Goal: Transaction & Acquisition: Purchase product/service

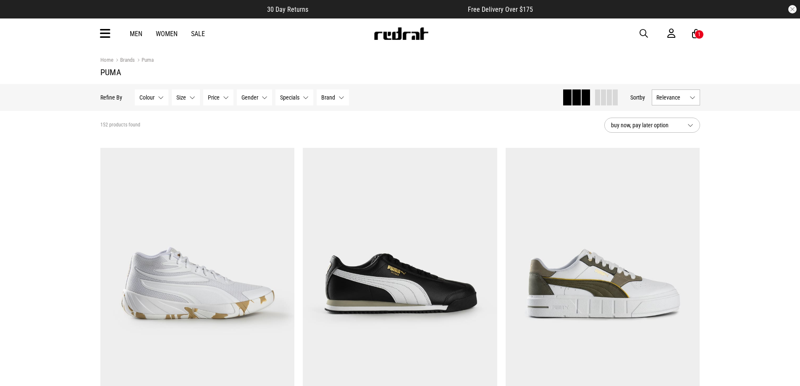
click at [262, 96] on button "Gender None selected" at bounding box center [254, 97] width 35 height 16
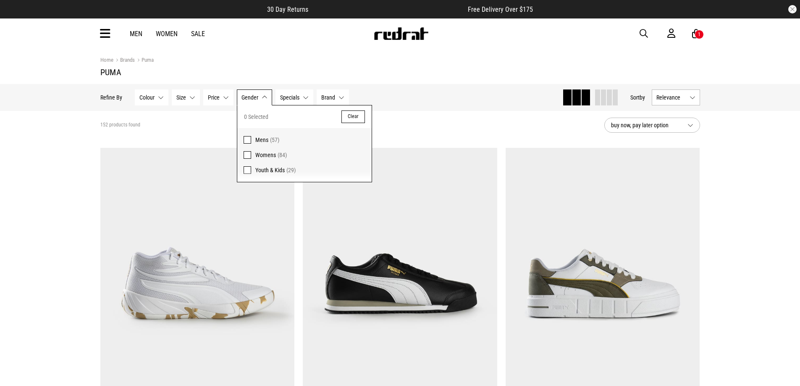
click at [244, 142] on span at bounding box center [248, 140] width 8 height 8
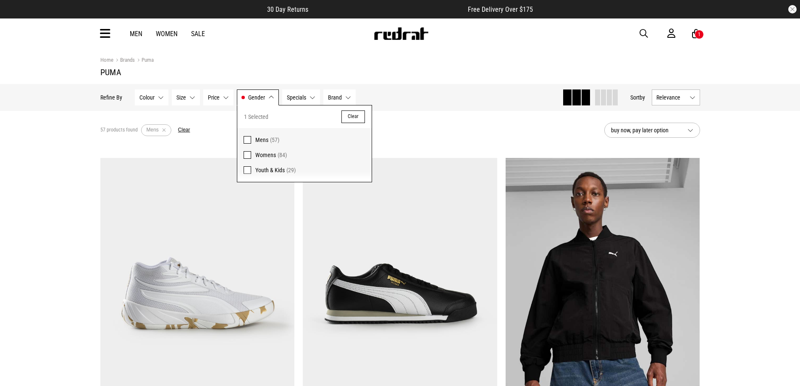
drag, startPoint x: 50, startPoint y: 169, endPoint x: 55, endPoint y: 166, distance: 6.8
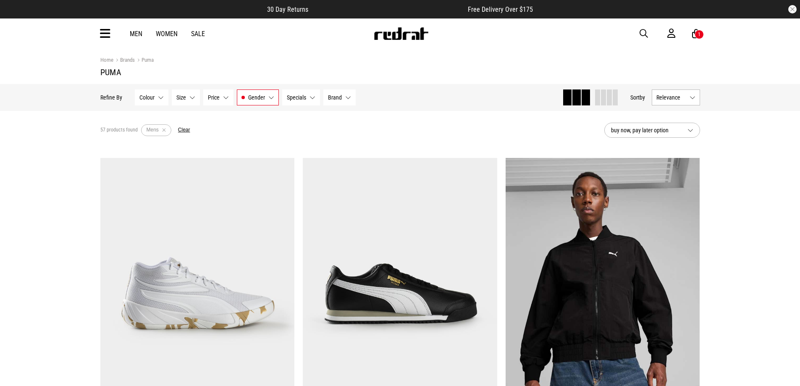
click at [189, 99] on button "Size None selected" at bounding box center [186, 97] width 28 height 16
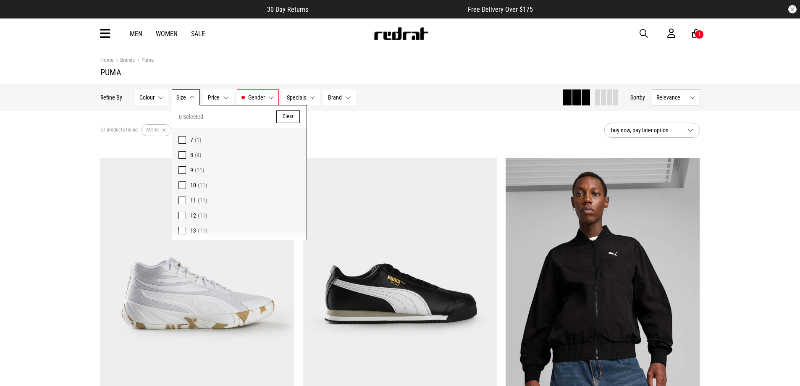
click at [182, 198] on span at bounding box center [183, 201] width 8 height 8
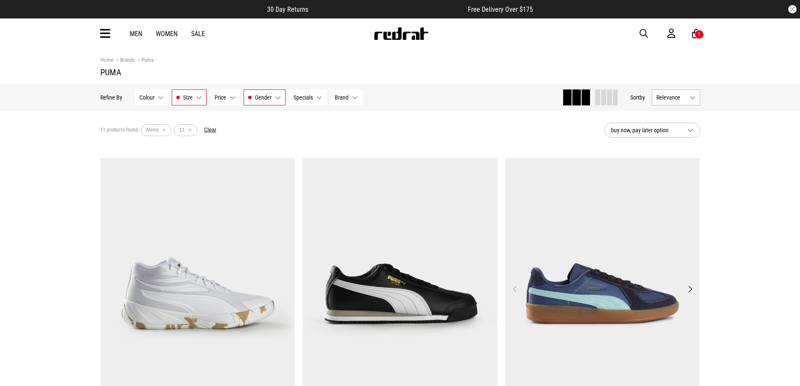
click at [605, 276] on img at bounding box center [603, 294] width 195 height 272
